Goal: Task Accomplishment & Management: Manage account settings

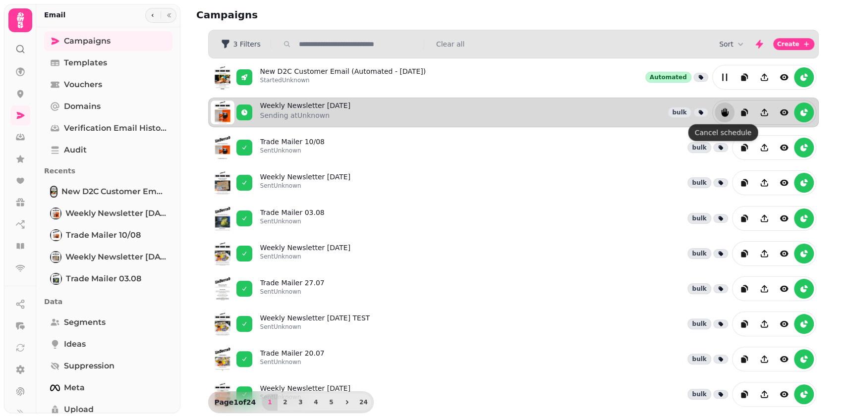
click at [723, 113] on icon "reports" at bounding box center [724, 112] width 7 height 9
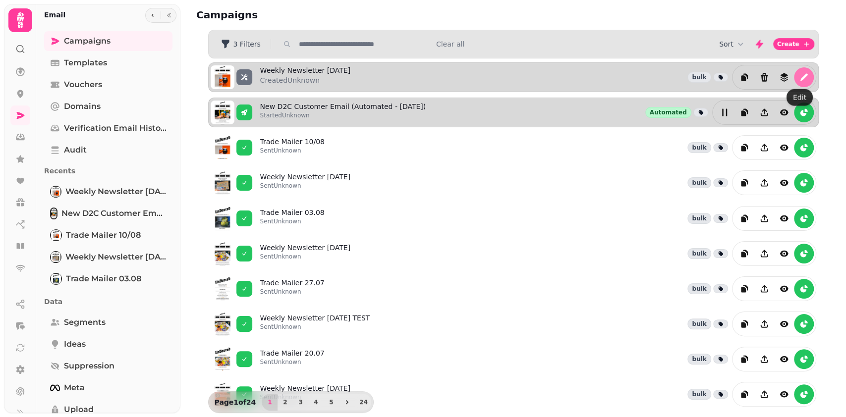
click at [799, 79] on icon "edit" at bounding box center [804, 77] width 10 height 10
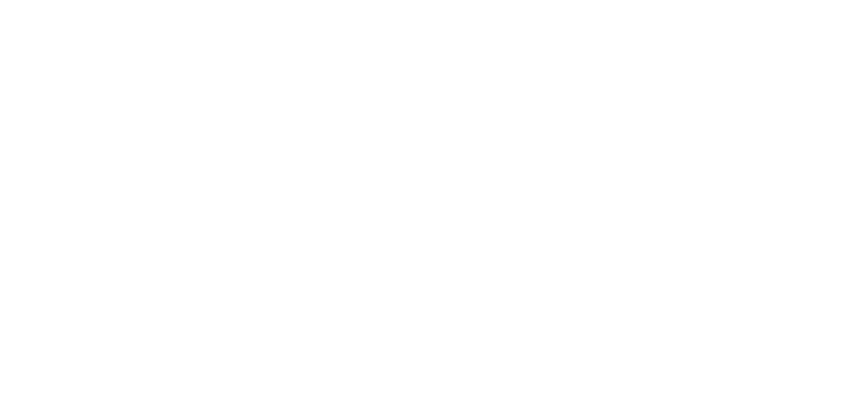
select select "**********"
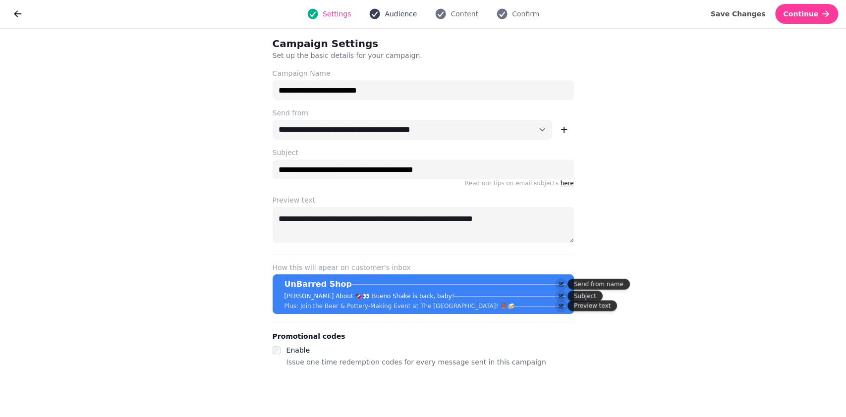
click at [379, 15] on icon "button" at bounding box center [375, 14] width 10 height 10
select select "**********"
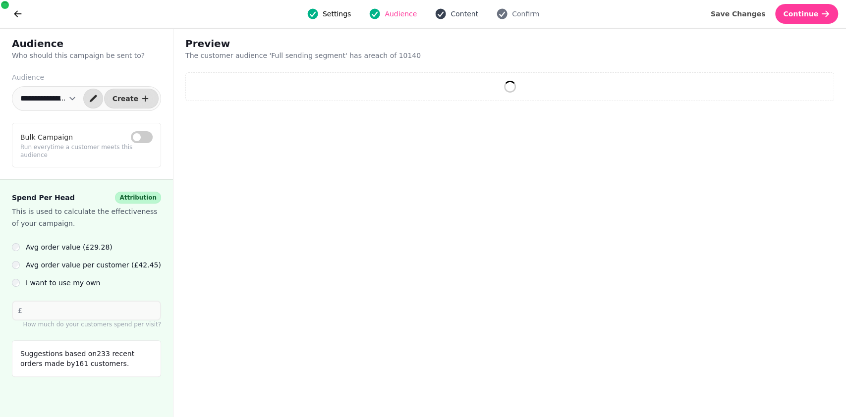
click at [460, 17] on span "Content" at bounding box center [465, 14] width 28 height 10
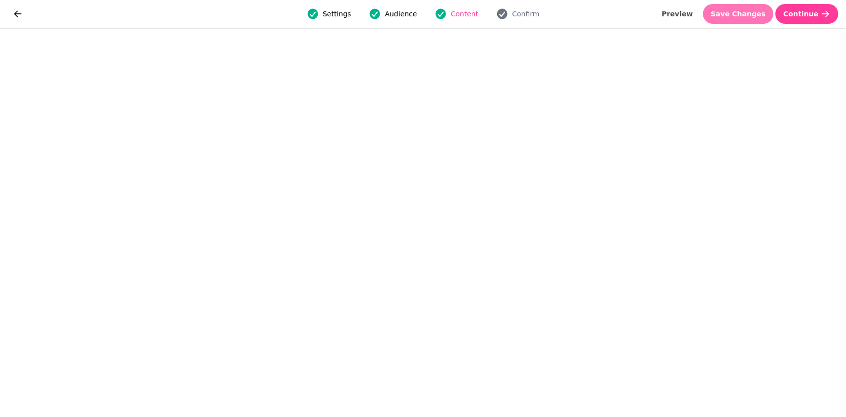
click at [754, 12] on span "Save Changes" at bounding box center [738, 13] width 55 height 7
click at [744, 13] on span "Save Changes" at bounding box center [738, 13] width 55 height 7
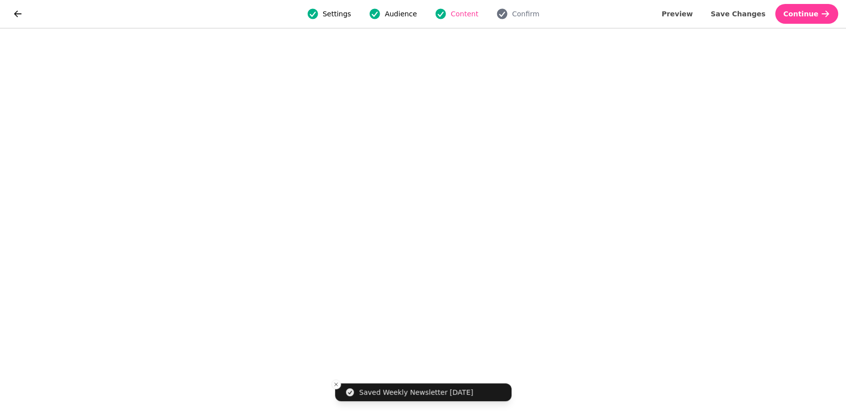
click at [527, 20] on div "Settings Audience Content Confirm" at bounding box center [423, 14] width 781 height 20
click at [525, 18] on span "Confirm" at bounding box center [525, 14] width 27 height 10
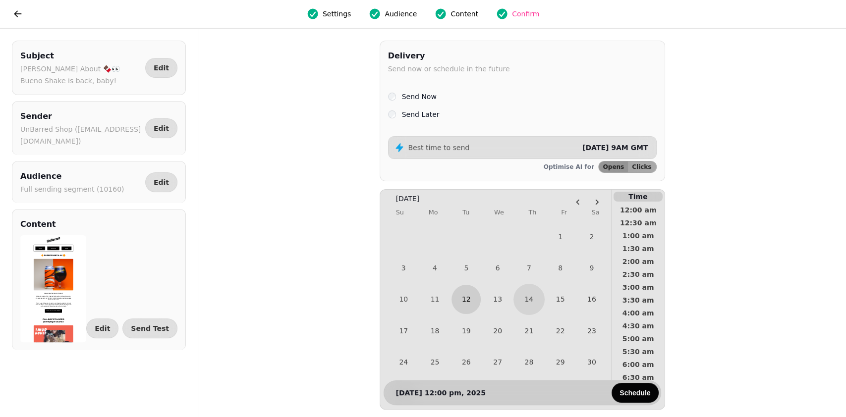
click at [461, 302] on button "12" at bounding box center [466, 299] width 29 height 29
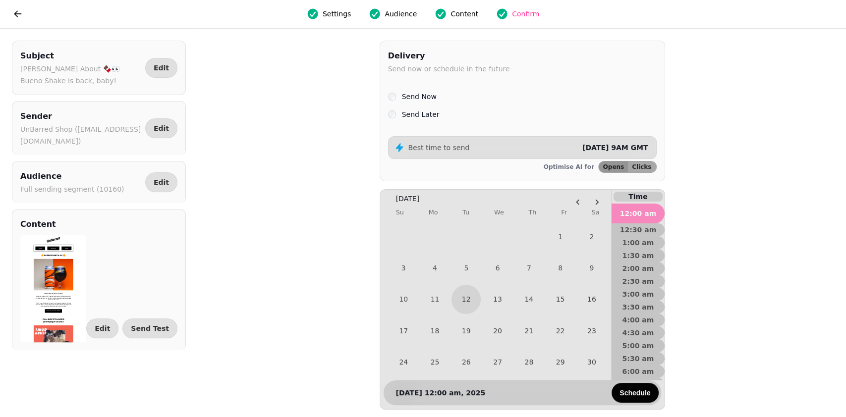
scroll to position [264, 0]
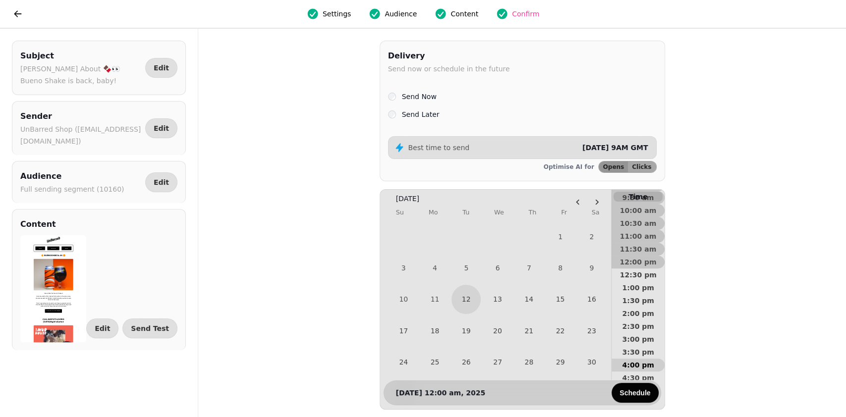
click at [649, 364] on span "4:00 pm" at bounding box center [638, 365] width 37 height 7
click at [637, 395] on span "Schedule" at bounding box center [635, 393] width 31 height 7
